Goal: Transaction & Acquisition: Book appointment/travel/reservation

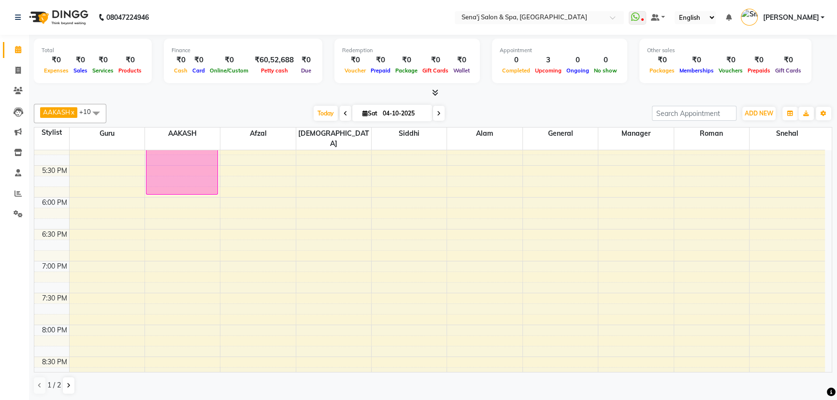
scroll to position [483, 0]
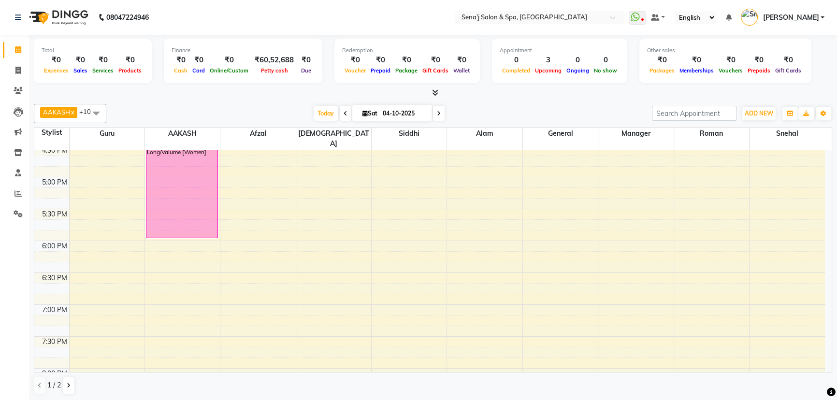
click at [73, 198] on div "9:00 AM 9:30 AM 10:00 AM 10:30 AM 11:00 AM 11:30 AM 12:00 PM 12:30 PM 1:00 PM 1…" at bounding box center [429, 145] width 790 height 956
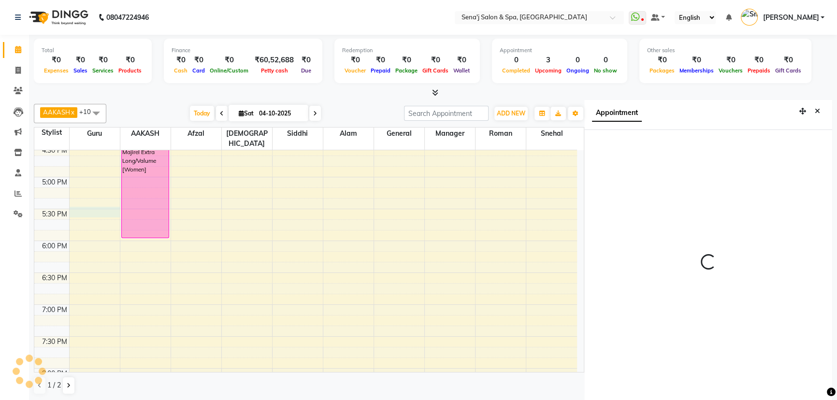
scroll to position [4, 0]
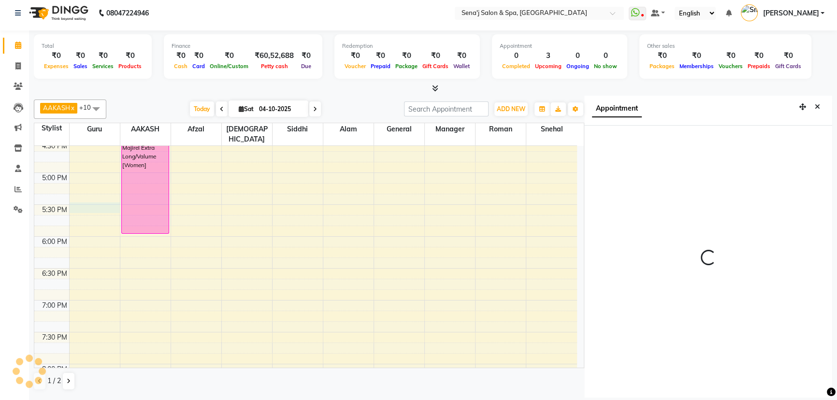
select select "1050"
select select "6923"
select select "tentative"
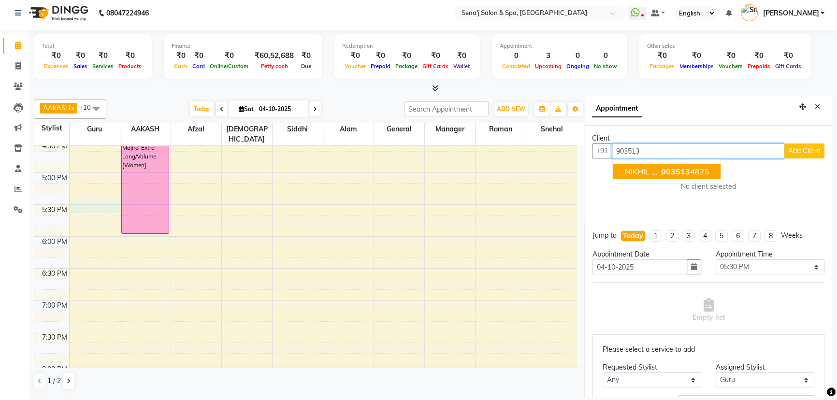
click at [686, 167] on span "903513" at bounding box center [674, 172] width 29 height 10
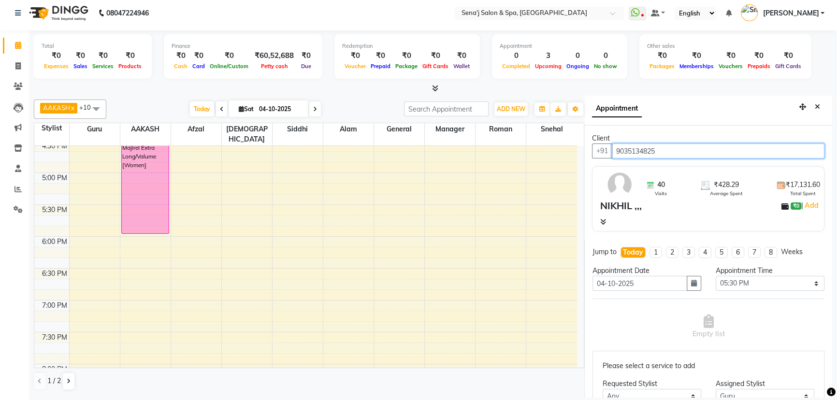
type input "9035134825"
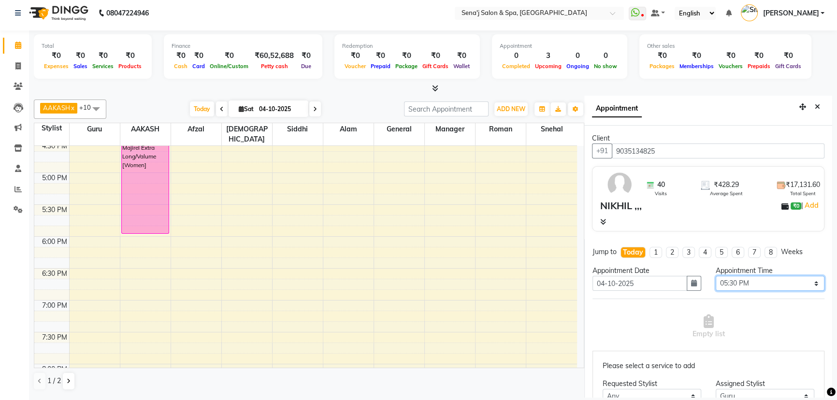
click at [747, 283] on select "Select 10:00 AM 10:15 AM 10:30 AM 10:45 AM 11:00 AM 11:15 AM 11:30 AM 11:45 AM …" at bounding box center [769, 283] width 109 height 15
select select "1020"
click at [715, 276] on select "Select 10:00 AM 10:15 AM 10:30 AM 10:45 AM 11:00 AM 11:15 AM 11:30 AM 11:45 AM …" at bounding box center [769, 283] width 109 height 15
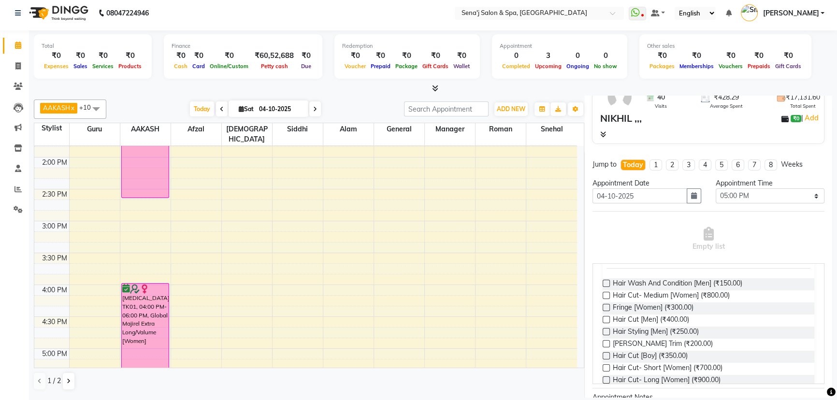
scroll to position [131, 0]
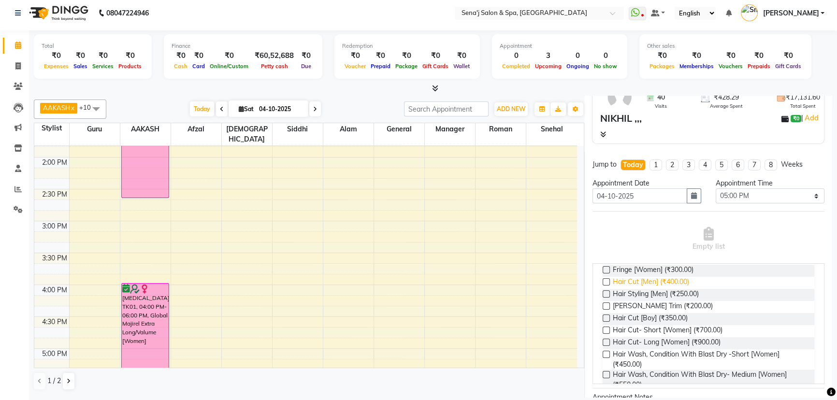
click at [644, 284] on span "Hair Cut [Men] (₹400.00)" at bounding box center [650, 283] width 76 height 12
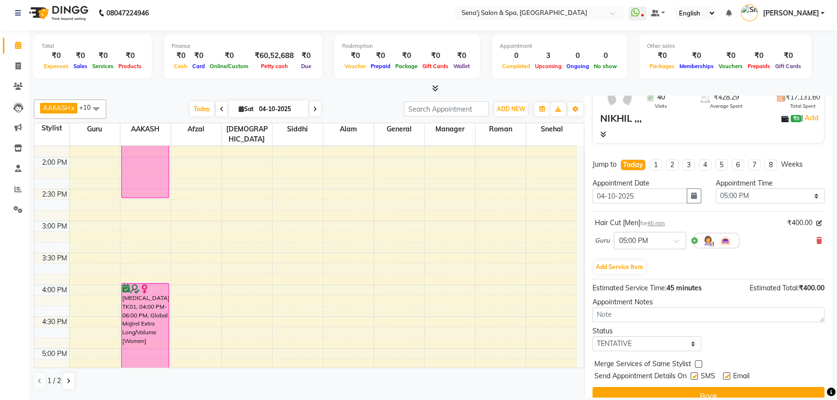
scroll to position [101, 0]
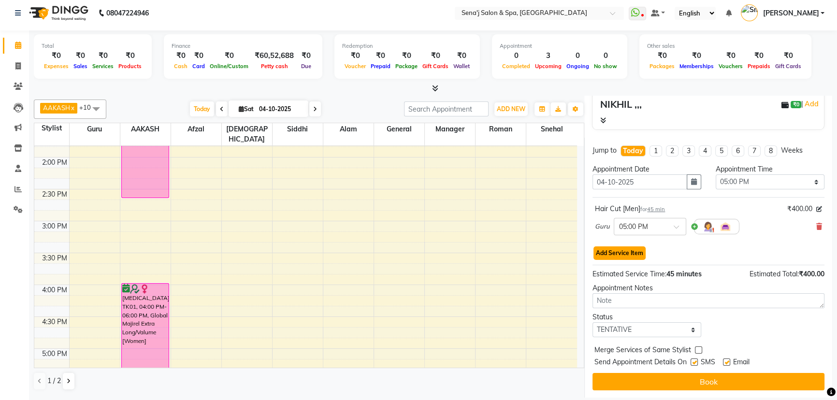
click at [619, 255] on button "Add Service Item" at bounding box center [619, 253] width 52 height 14
select select "6923"
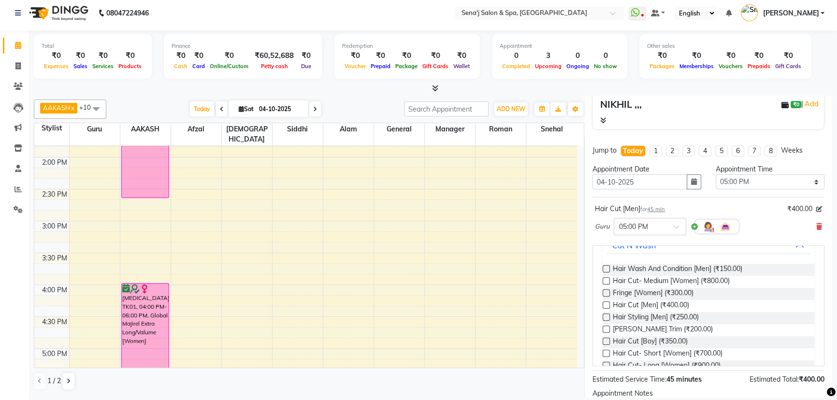
scroll to position [131, 0]
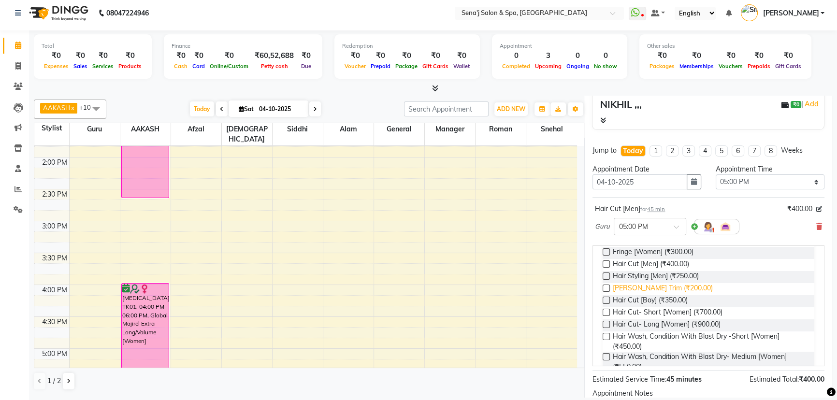
click at [627, 287] on span "[PERSON_NAME] Trim (₹200.00)" at bounding box center [662, 289] width 100 height 12
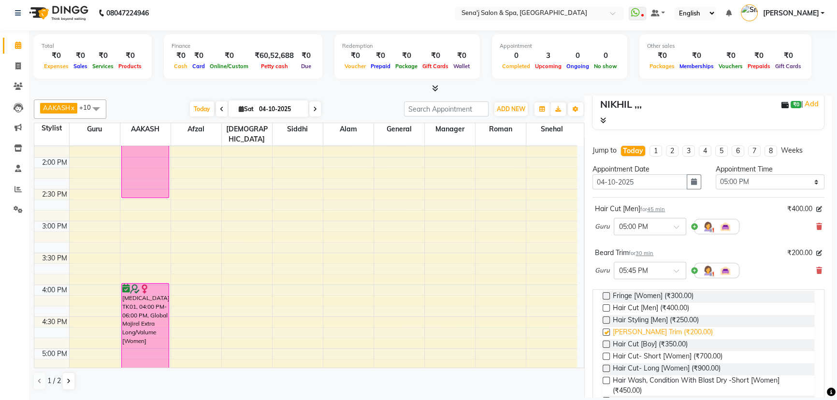
checkbox input "false"
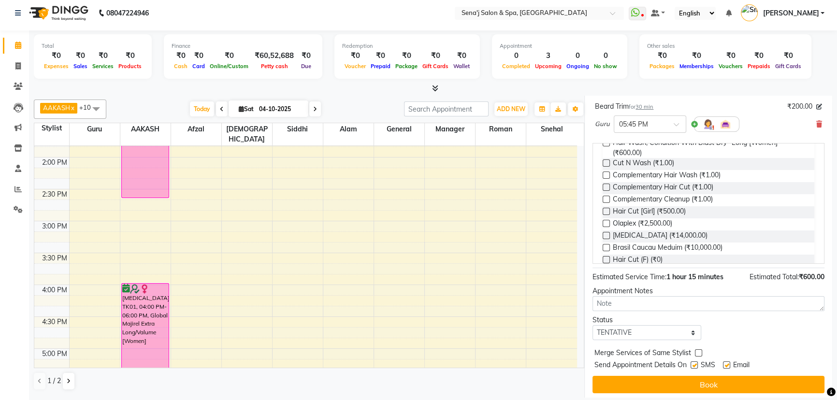
scroll to position [251, 0]
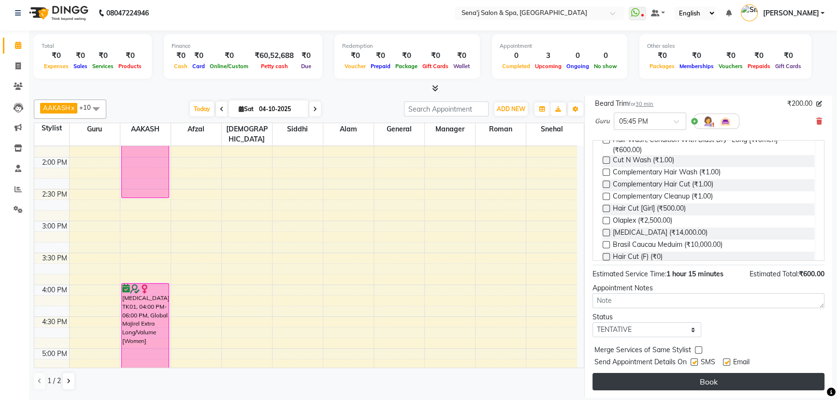
click at [715, 382] on button "Book" at bounding box center [708, 381] width 232 height 17
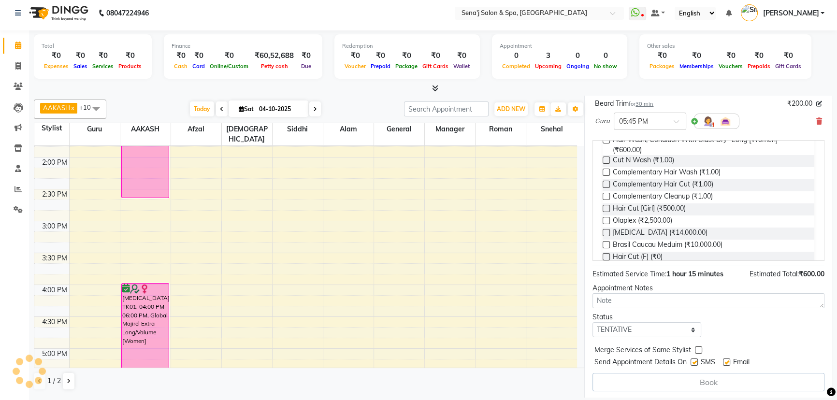
select select "6923"
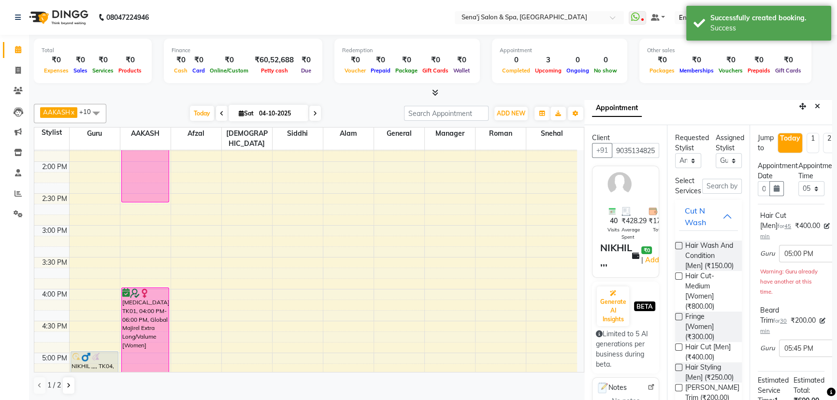
scroll to position [0, 0]
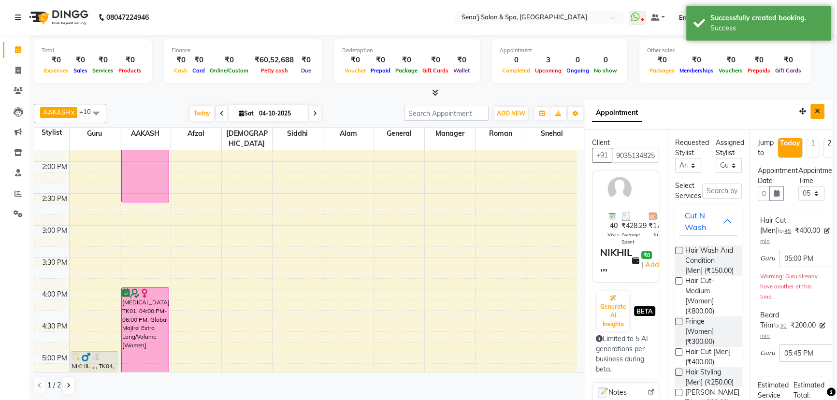
click at [813, 109] on button "Close" at bounding box center [817, 111] width 14 height 15
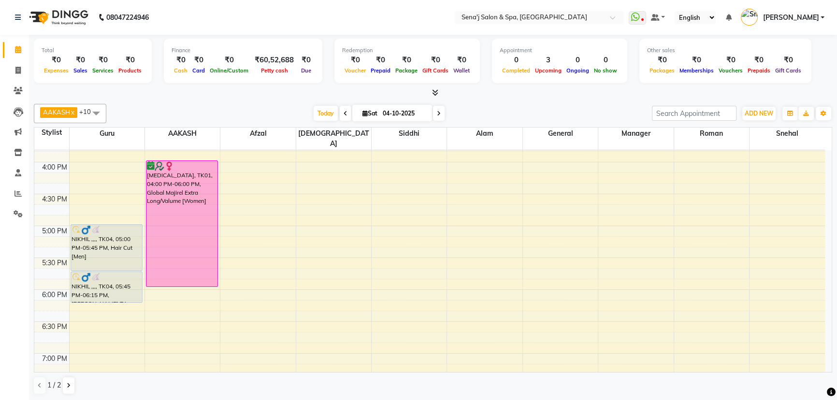
scroll to position [439, 0]
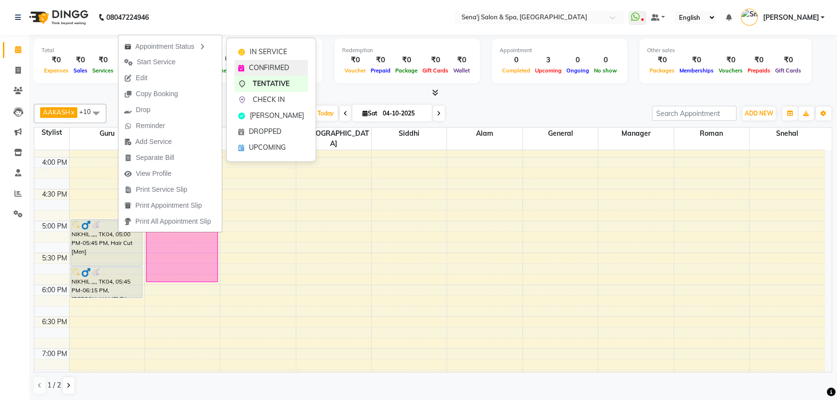
click at [268, 64] on span "CONFIRMED" at bounding box center [269, 68] width 40 height 10
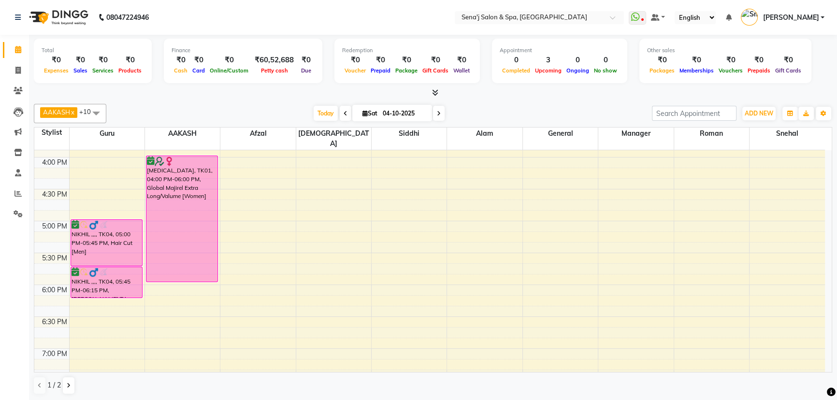
scroll to position [395, 0]
